Goal: Find specific page/section: Find specific page/section

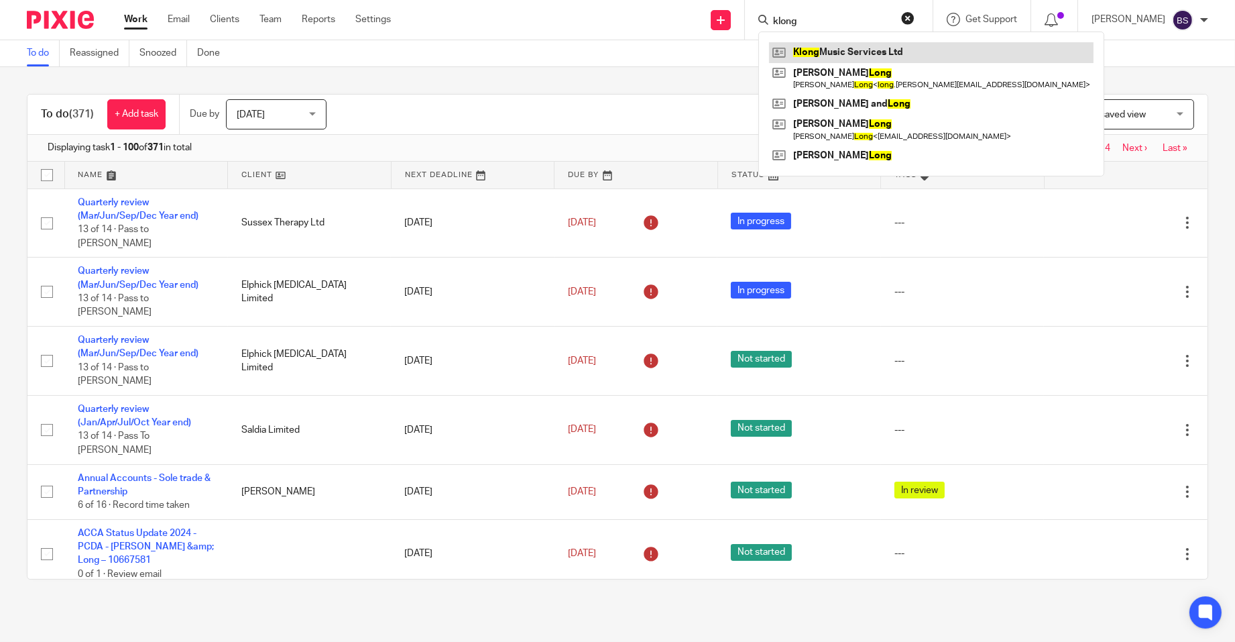
type input "klong"
click at [863, 52] on link at bounding box center [931, 52] width 324 height 20
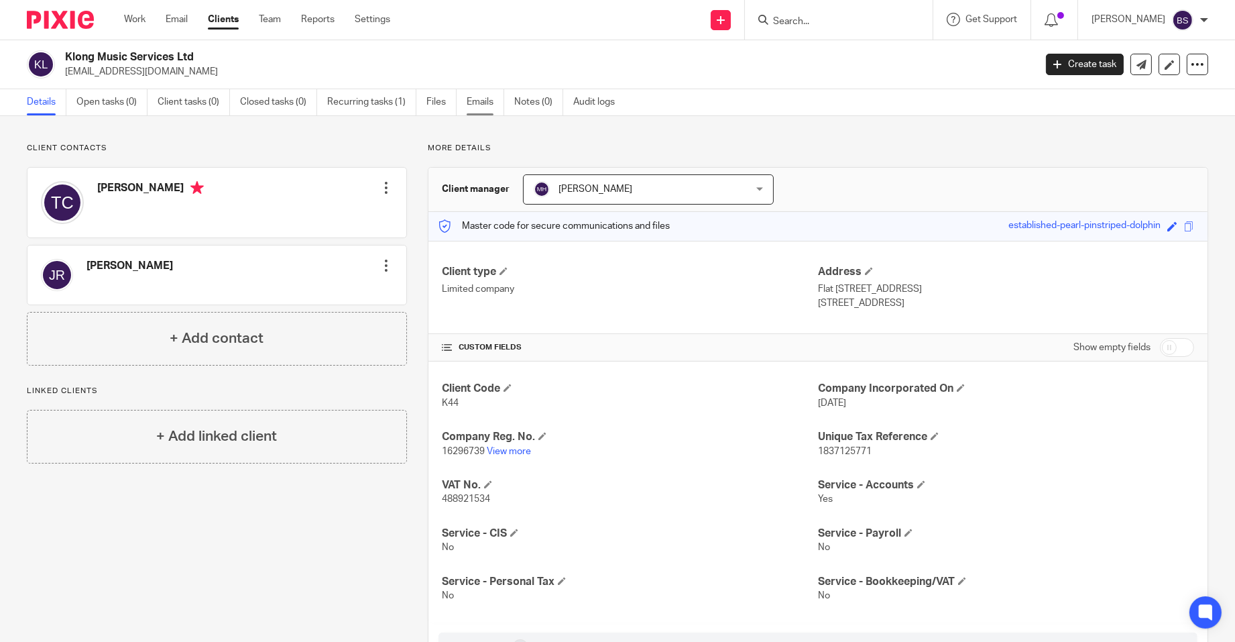
click at [475, 98] on link "Emails" at bounding box center [486, 102] width 38 height 26
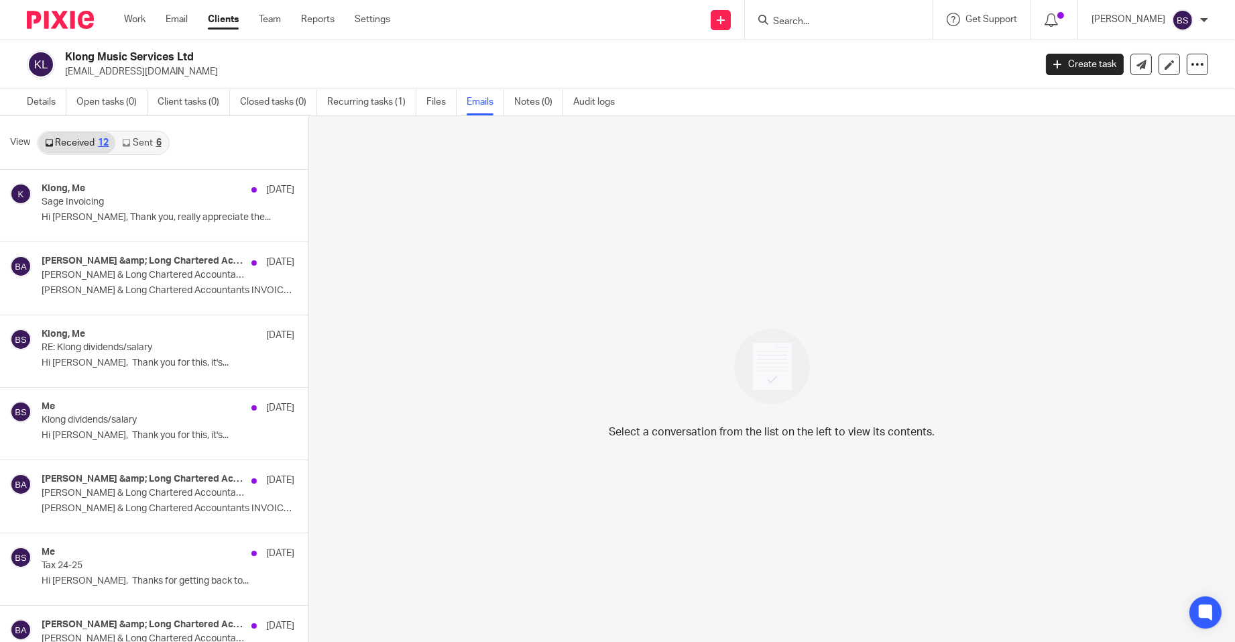
click at [143, 139] on link "Sent 6" at bounding box center [141, 142] width 52 height 21
